Goal: Task Accomplishment & Management: Complete application form

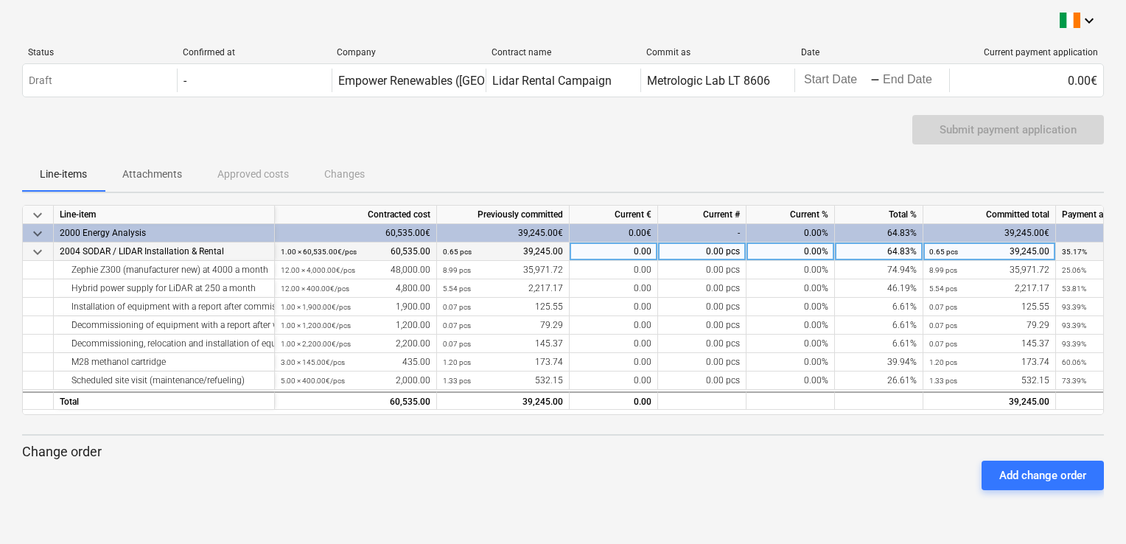
click at [609, 251] on div "0.00" at bounding box center [614, 251] width 88 height 18
type input "4000"
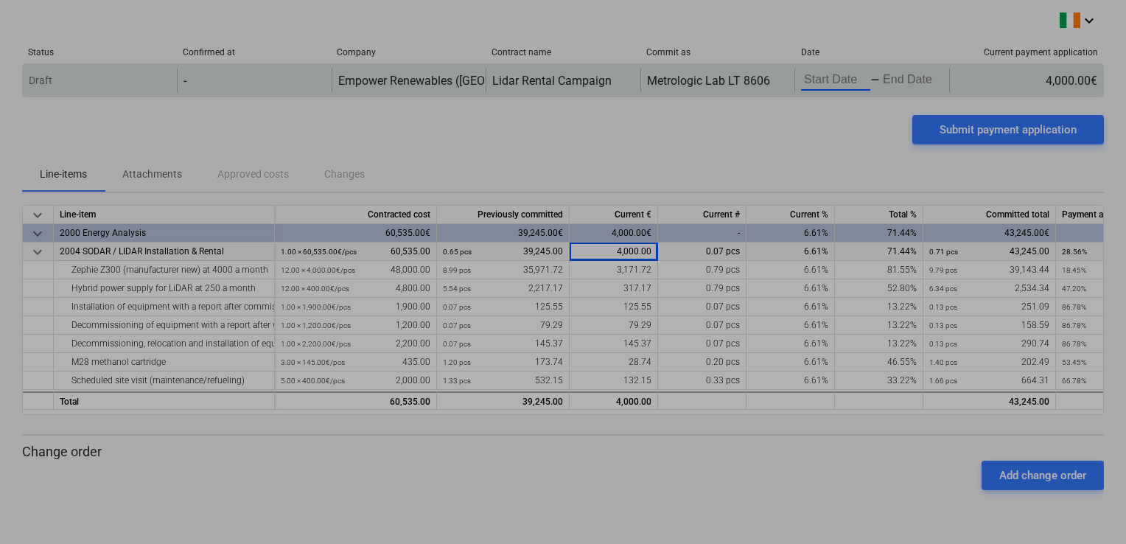
click at [833, 90] on body "keyboard_arrow_down Status Confirmed at Company Contract name Commit as Date Cu…" at bounding box center [563, 272] width 1126 height 544
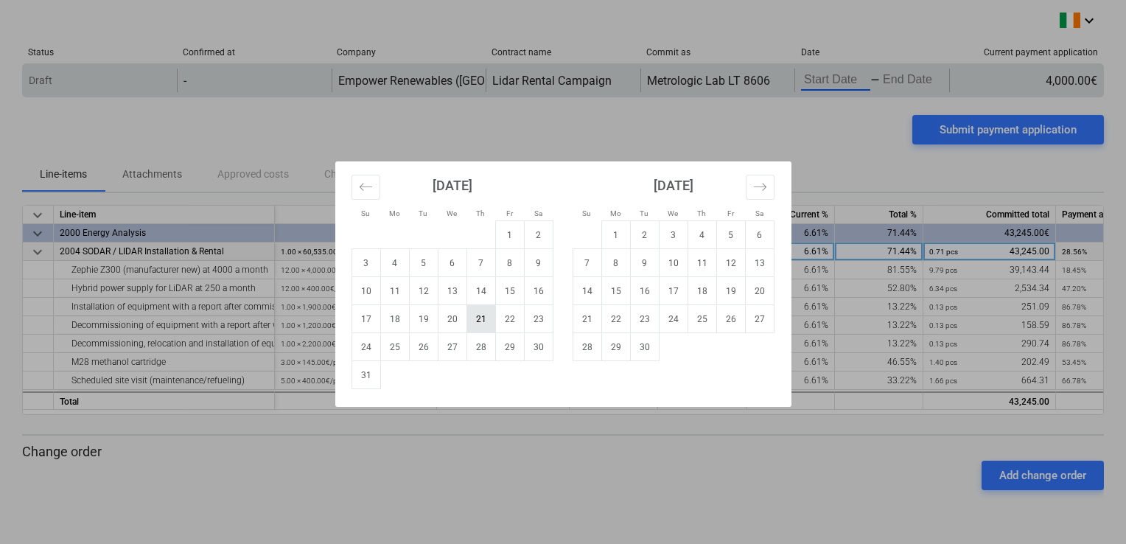
click at [477, 321] on td "21" at bounding box center [480, 319] width 29 height 28
type input "[DATE]"
click at [755, 293] on td "20" at bounding box center [759, 291] width 29 height 28
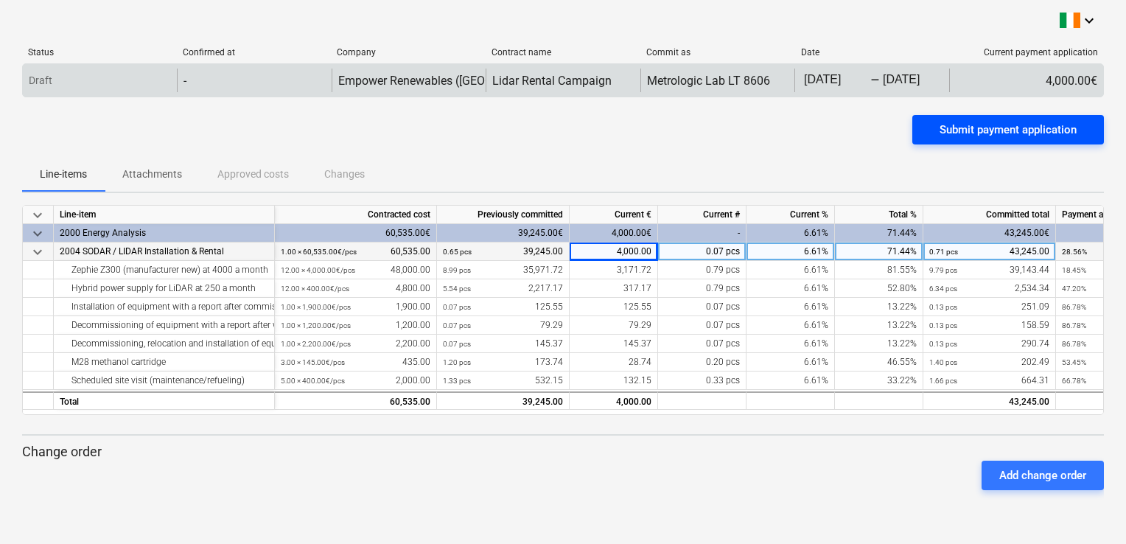
click at [1035, 130] on div "Submit payment application" at bounding box center [1007, 129] width 137 height 19
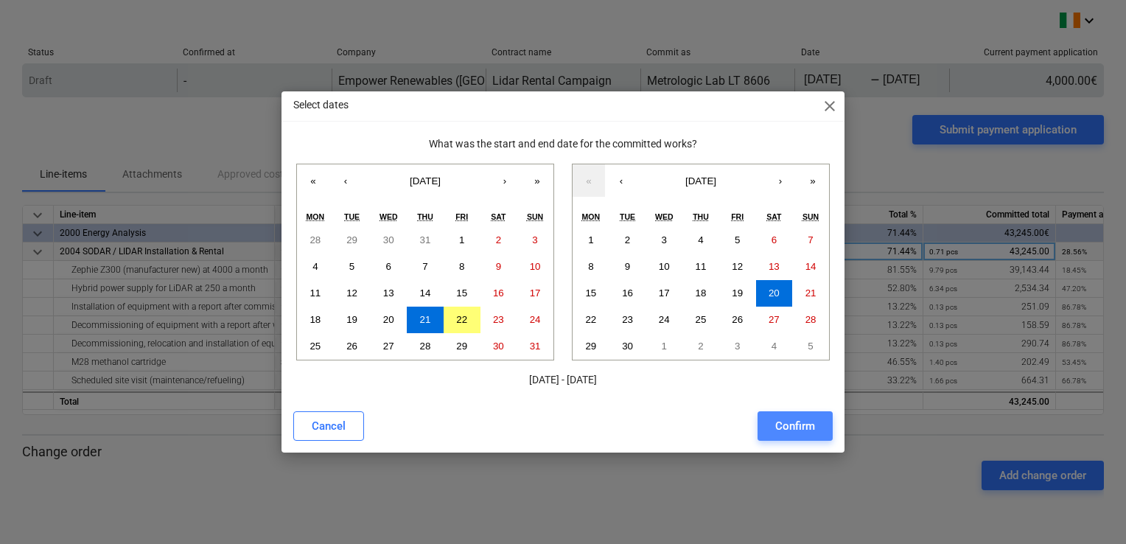
click at [792, 432] on div "Confirm" at bounding box center [795, 425] width 40 height 19
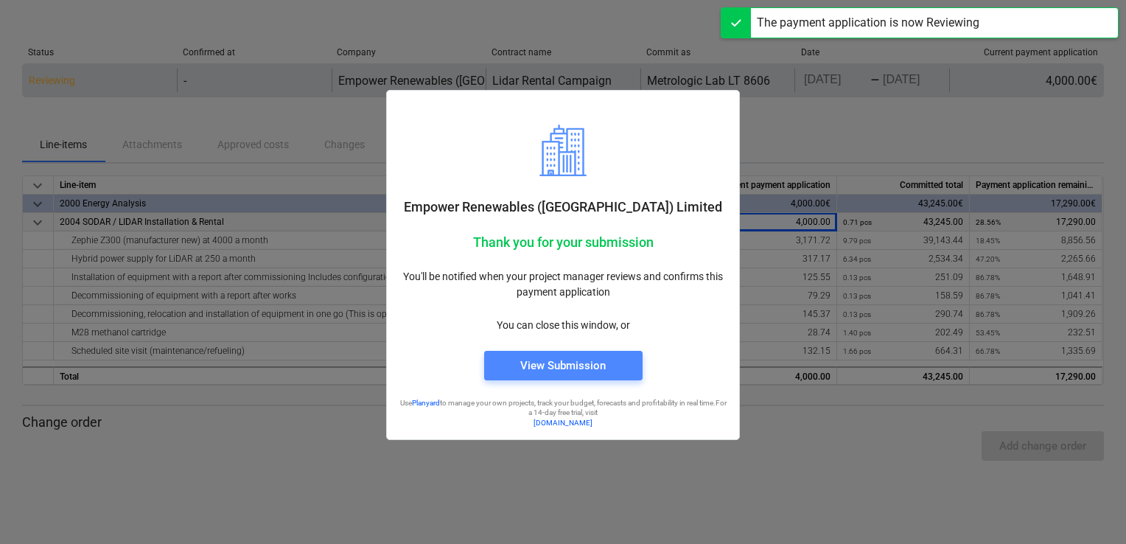
click at [553, 367] on div "View Submission" at bounding box center [562, 365] width 85 height 19
